Goal: Task Accomplishment & Management: Manage account settings

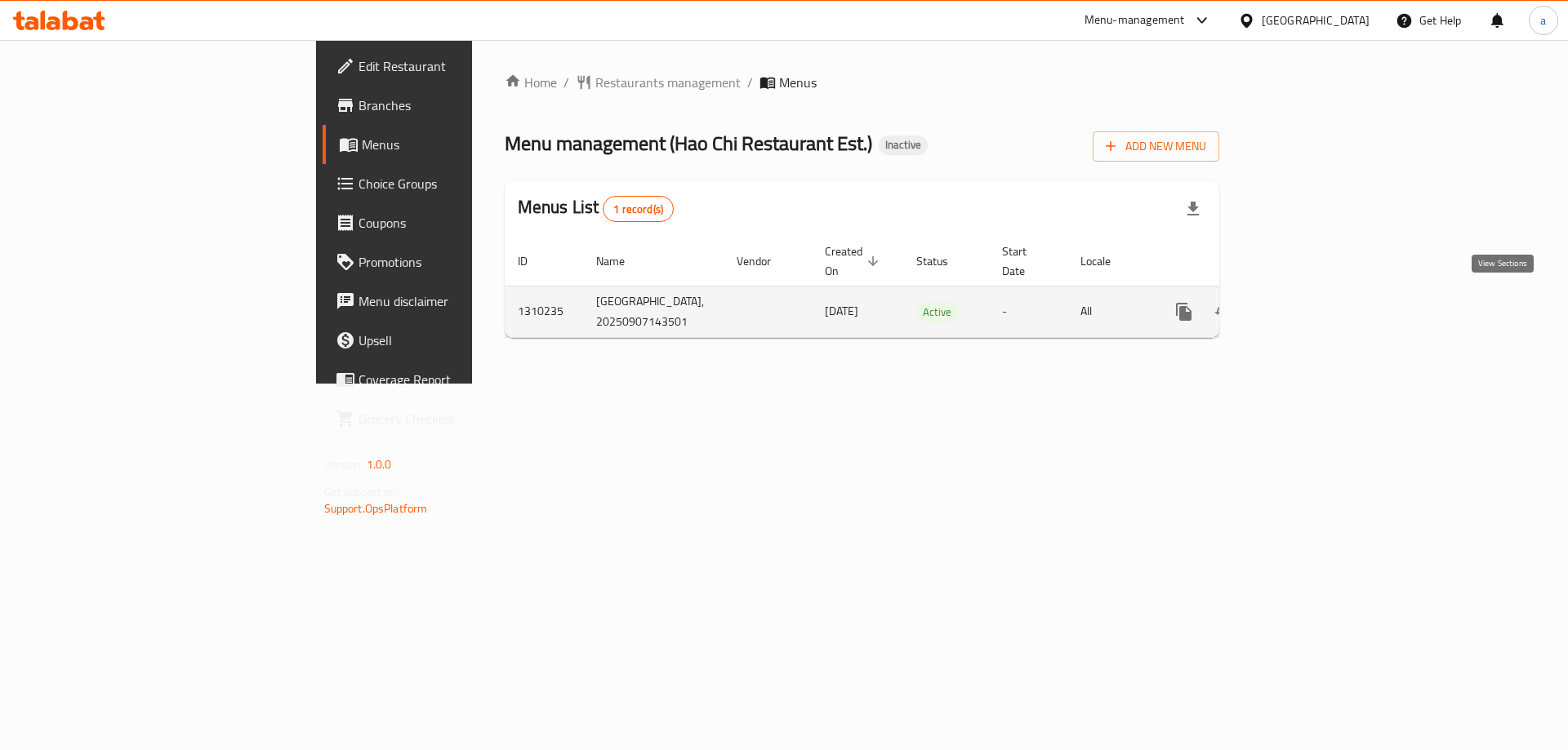
click at [1309, 304] on icon "enhanced table" at bounding box center [1301, 312] width 15 height 15
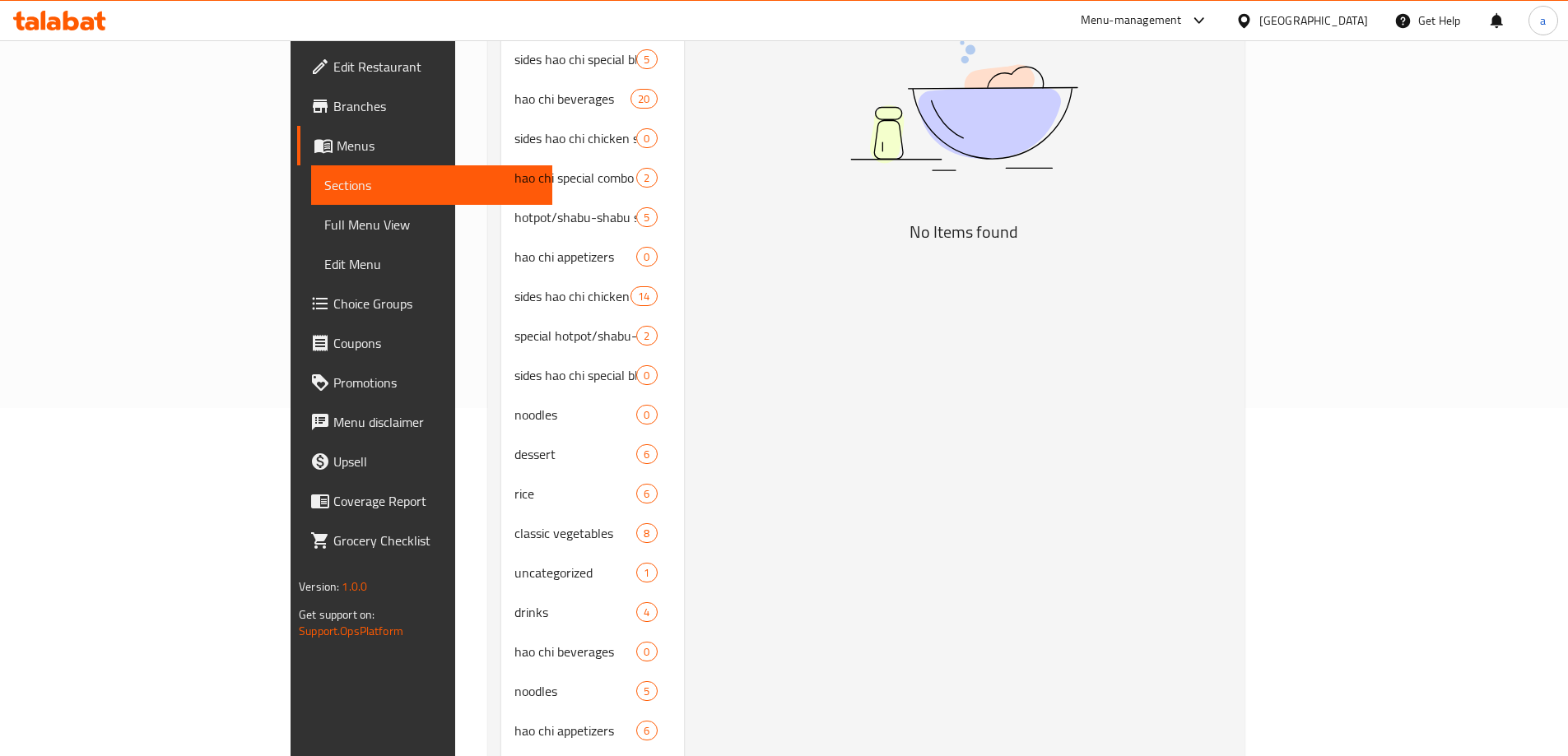
scroll to position [410, 0]
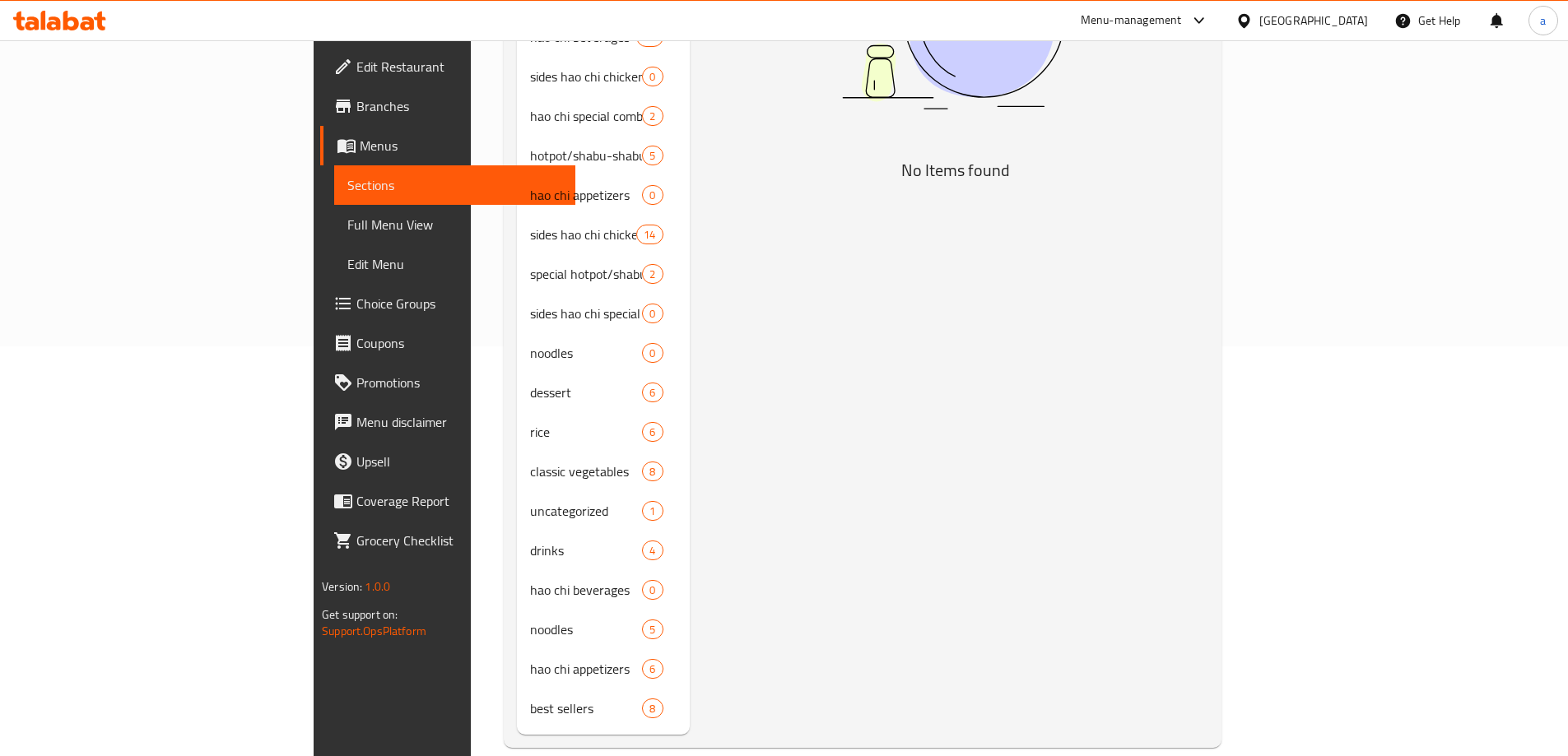
click at [360, 145] on span "Menus" at bounding box center [461, 145] width 203 height 20
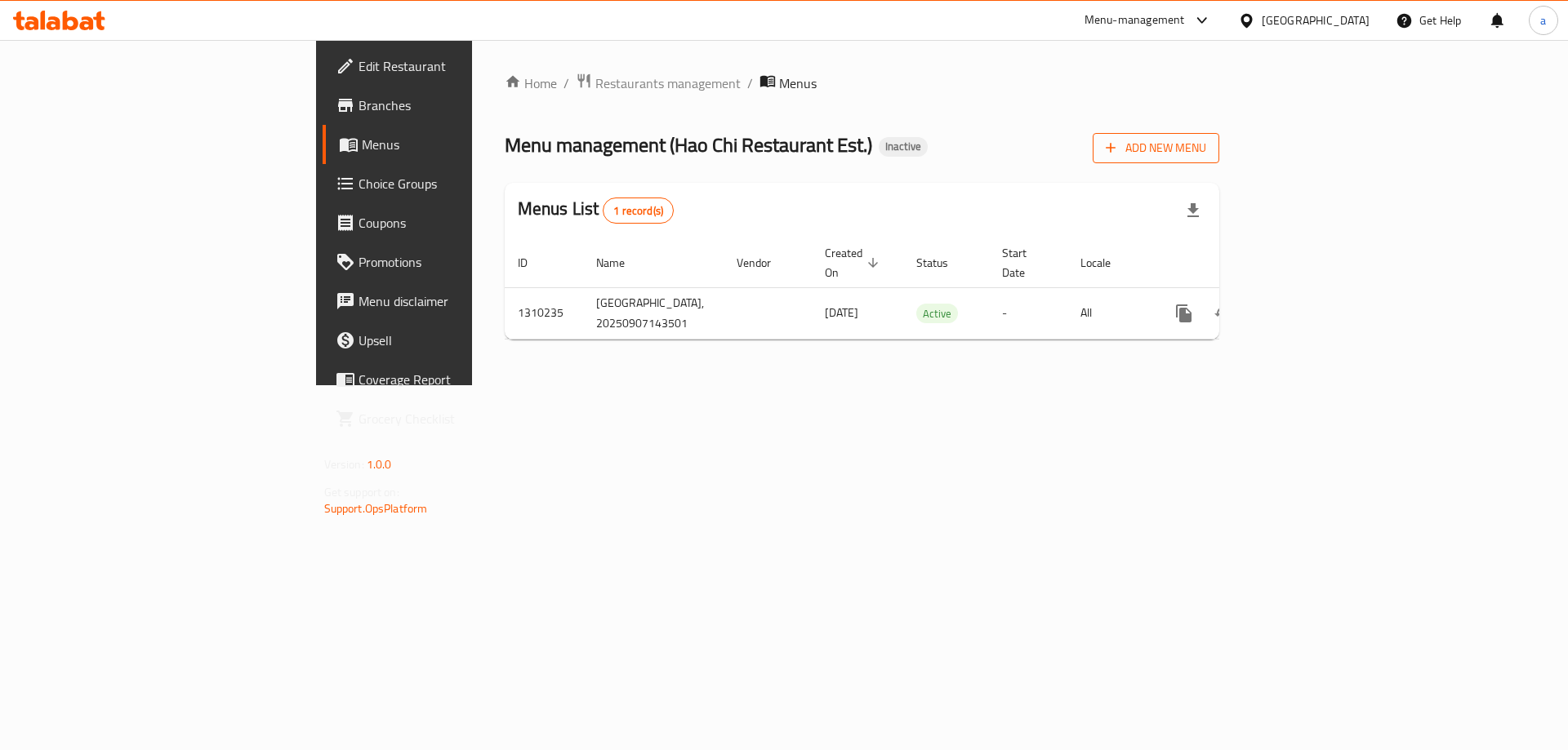
click at [1207, 154] on span "Add New Menu" at bounding box center [1156, 148] width 100 height 21
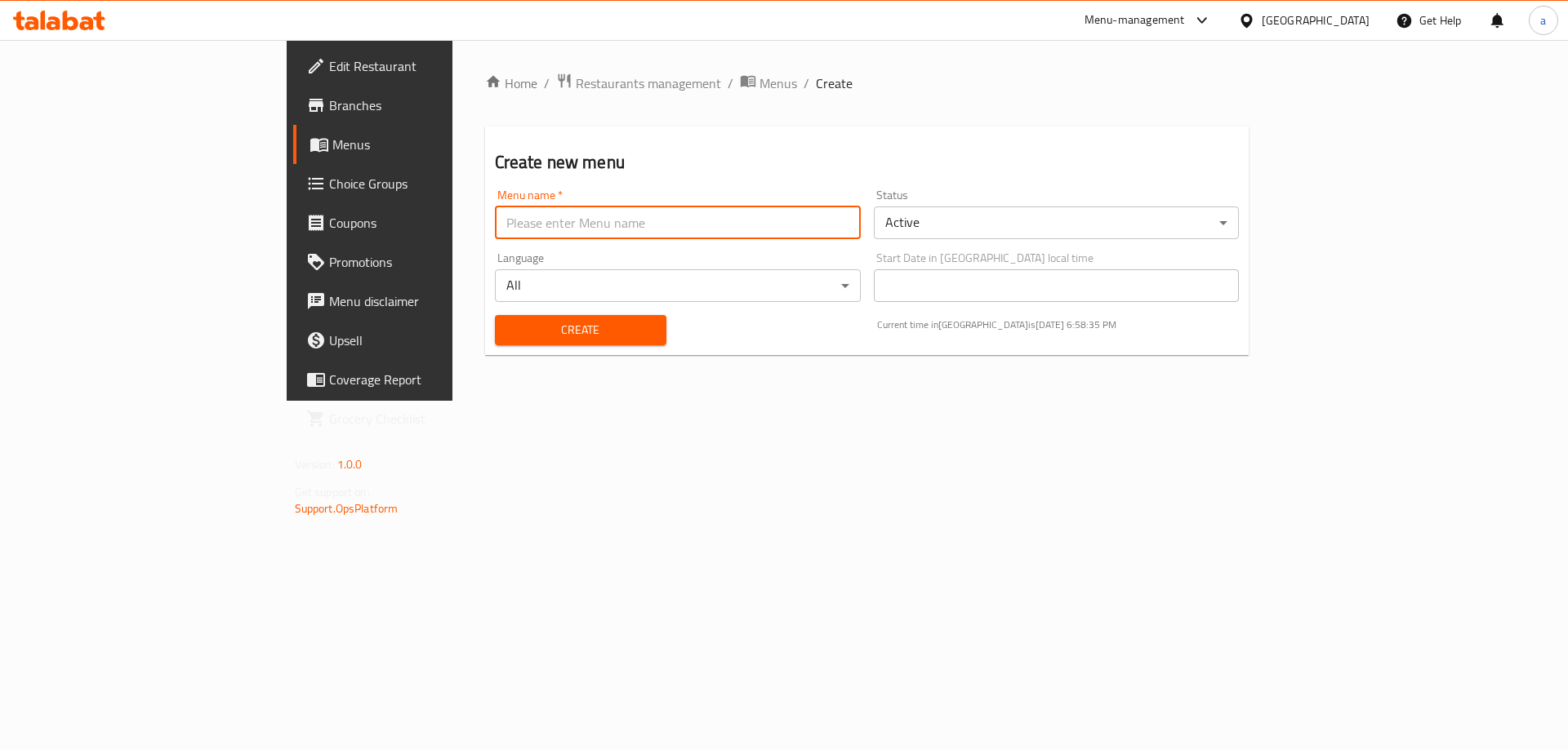
click at [761, 216] on input "text" at bounding box center [678, 222] width 366 height 33
type input "[DATE]"
click at [495, 315] on button "Create" at bounding box center [580, 330] width 172 height 30
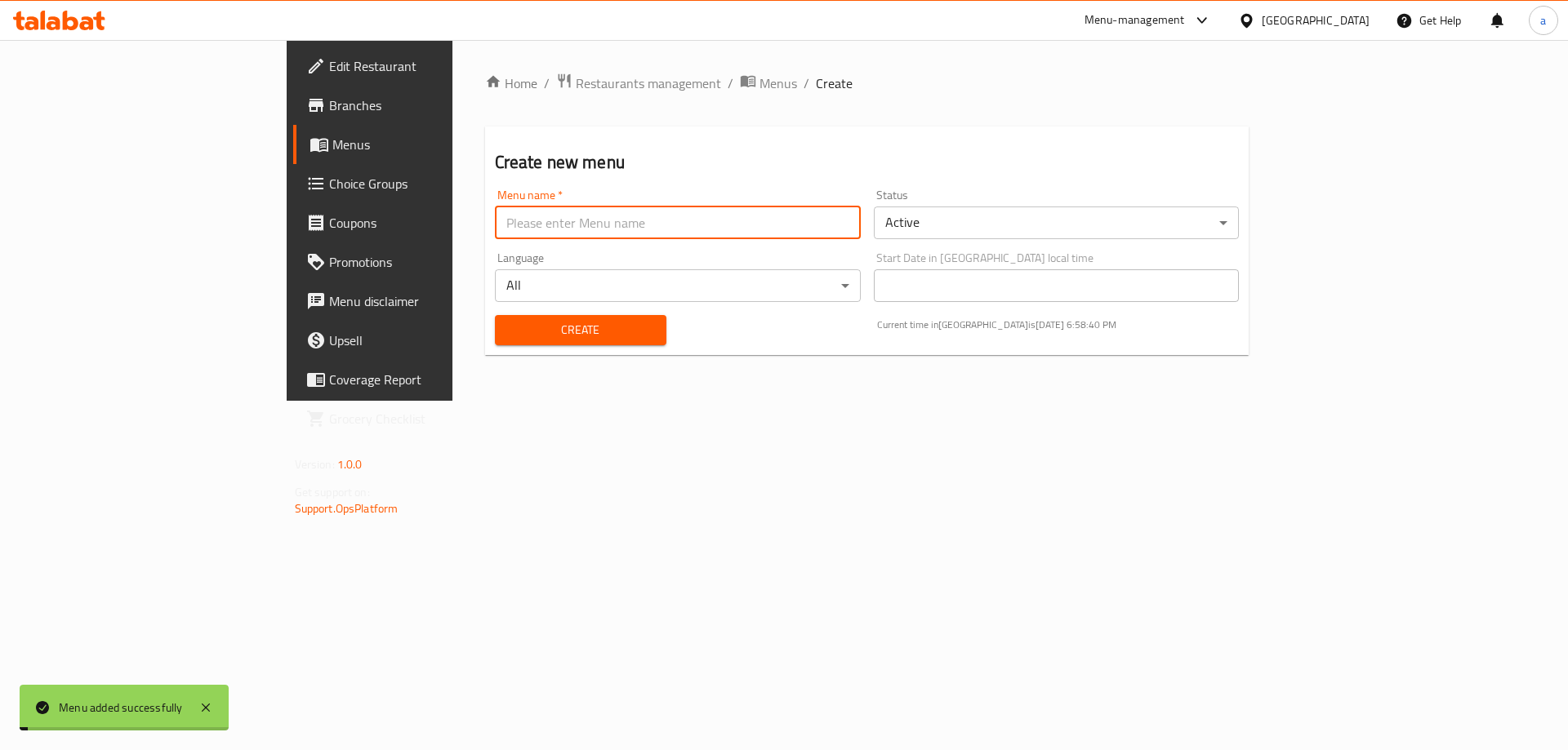
click at [332, 141] on span "Menus" at bounding box center [434, 144] width 204 height 20
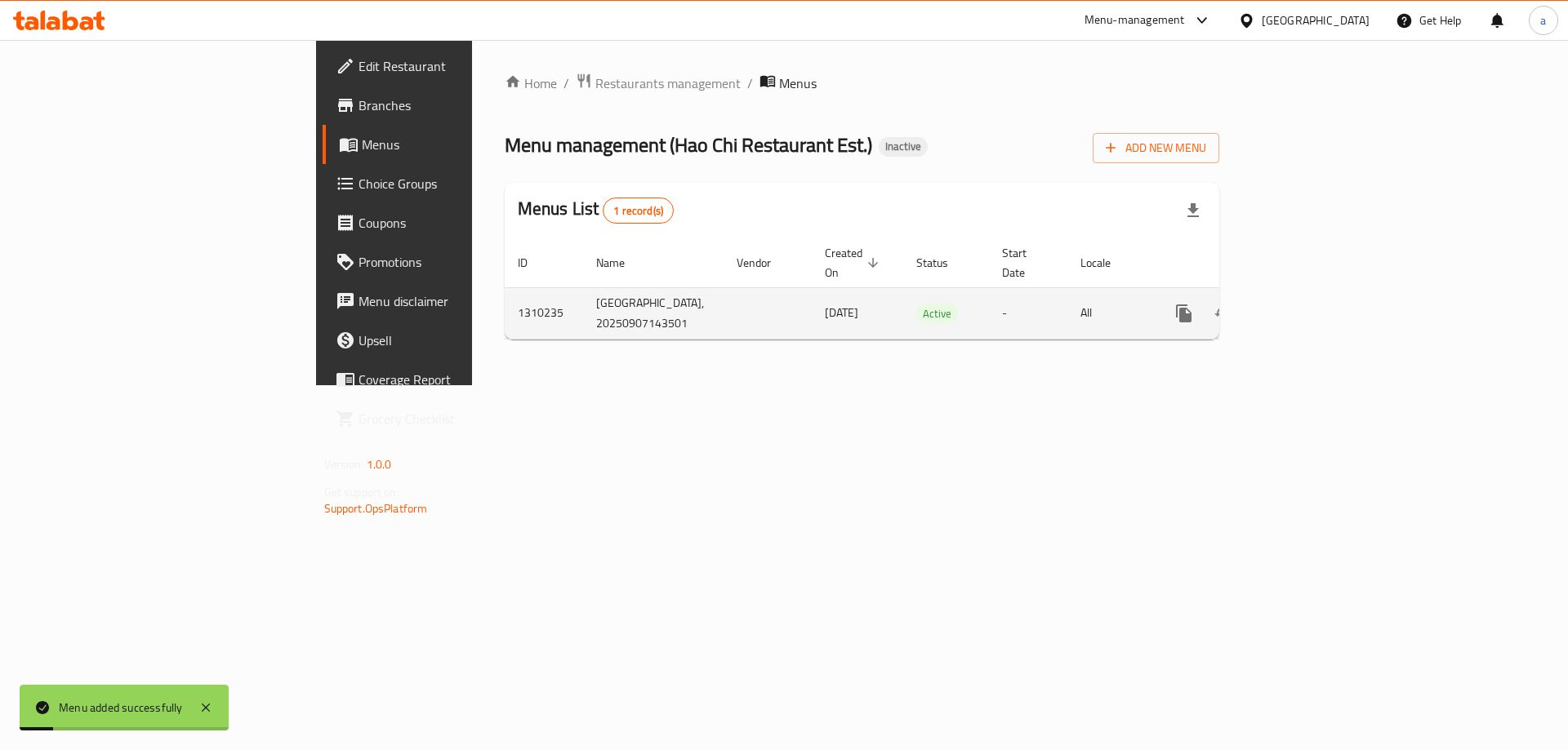
click at [1312, 304] on icon "enhanced table" at bounding box center [1301, 314] width 20 height 20
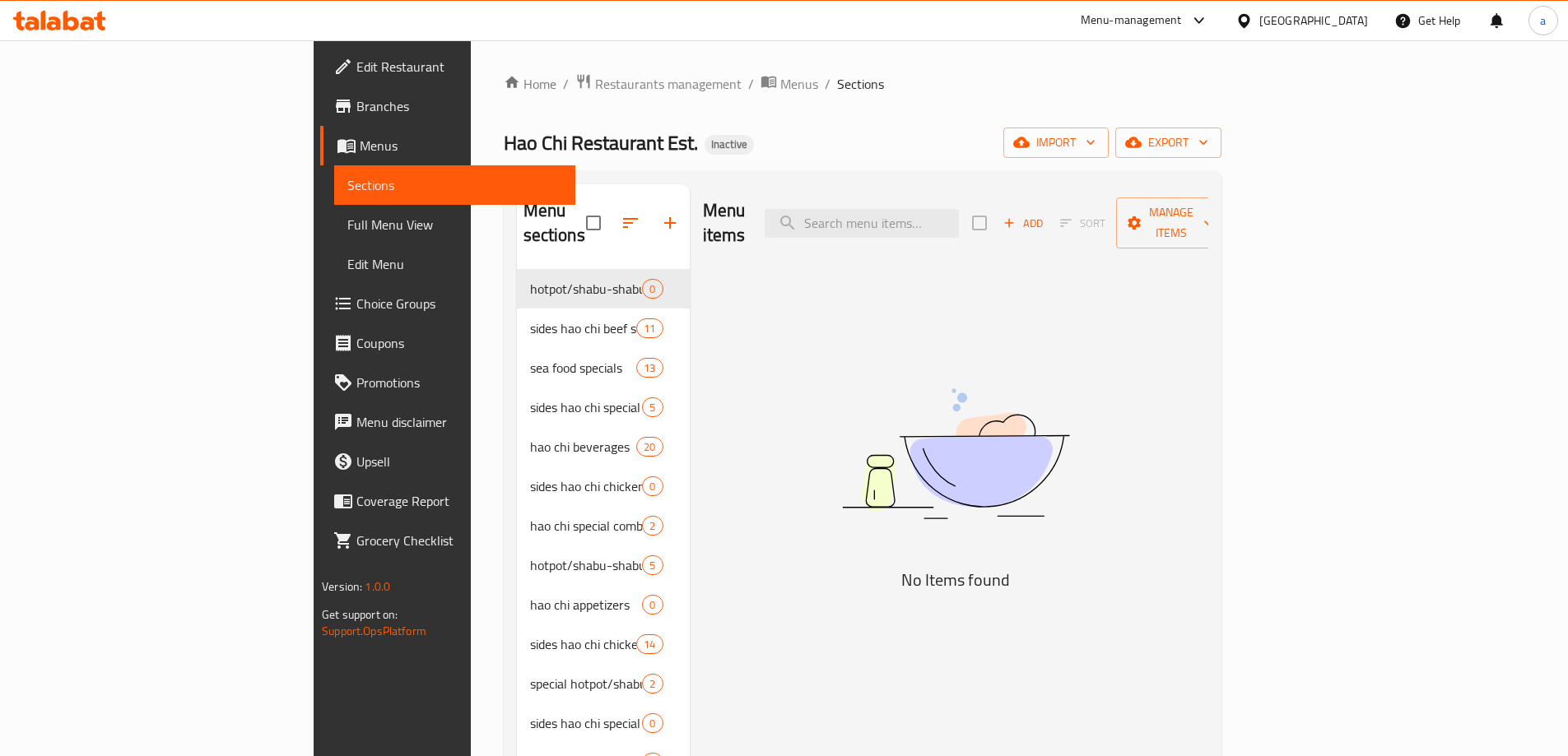
click at [360, 145] on span "Menus" at bounding box center [461, 145] width 203 height 20
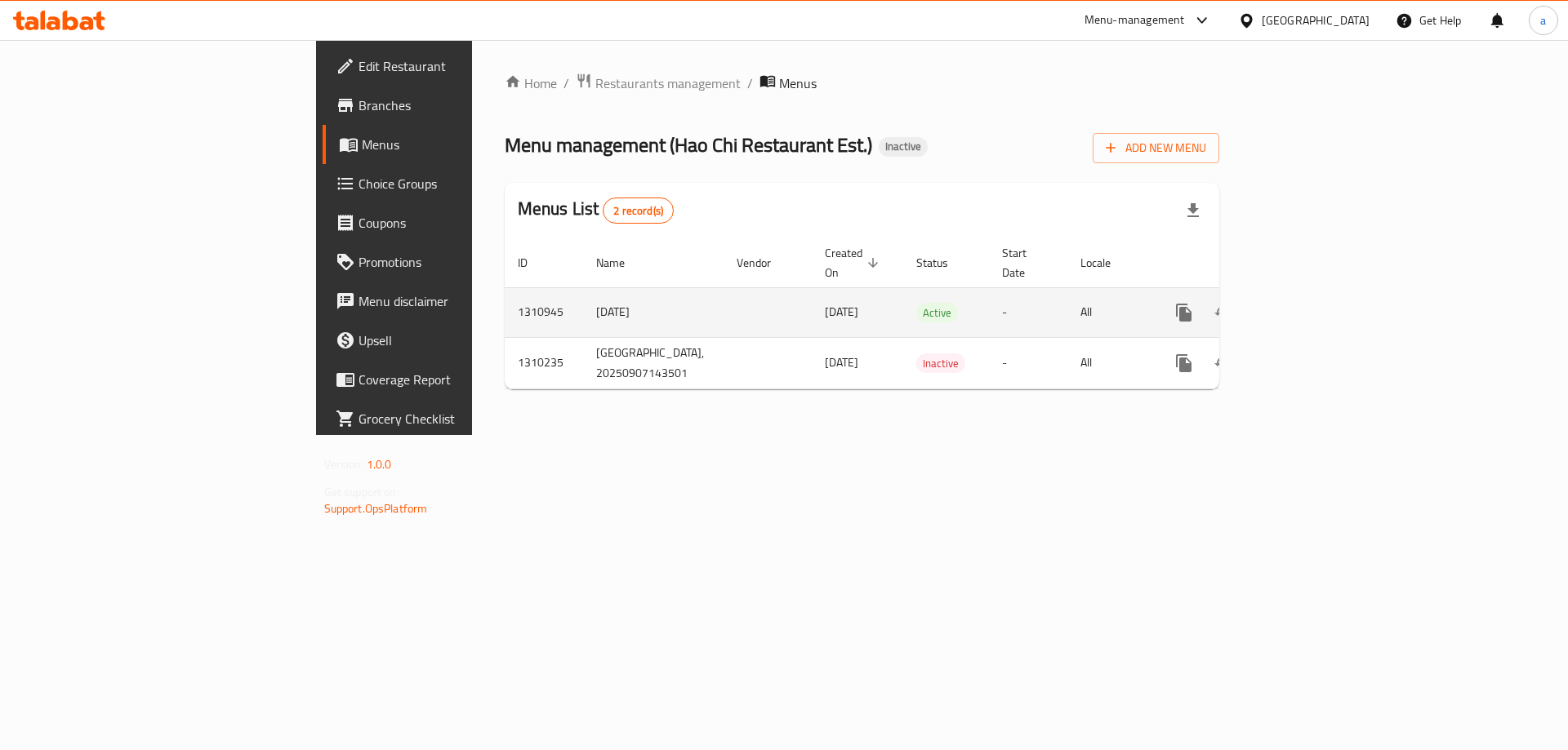
click at [1309, 305] on icon "enhanced table" at bounding box center [1301, 313] width 15 height 15
